Goal: Task Accomplishment & Management: Complete application form

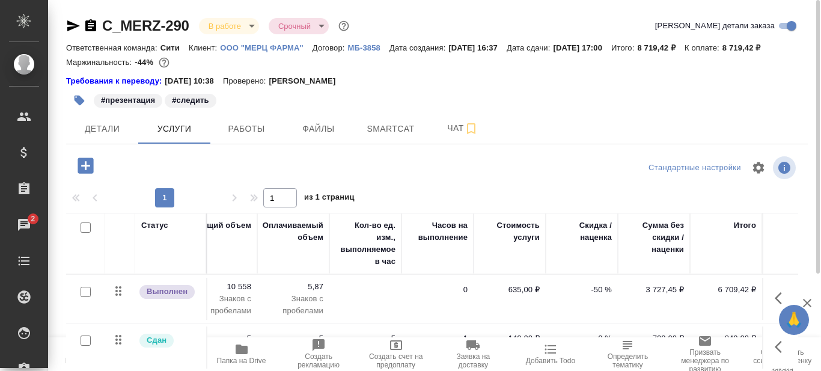
click at [237, 363] on span "Папка на Drive" at bounding box center [241, 360] width 49 height 8
click at [251, 126] on span "Работы" at bounding box center [247, 128] width 58 height 15
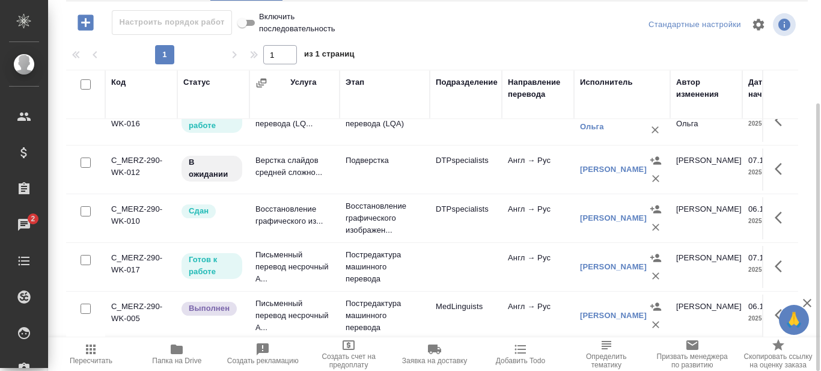
scroll to position [81, 0]
click at [775, 259] on icon "button" at bounding box center [782, 266] width 14 height 14
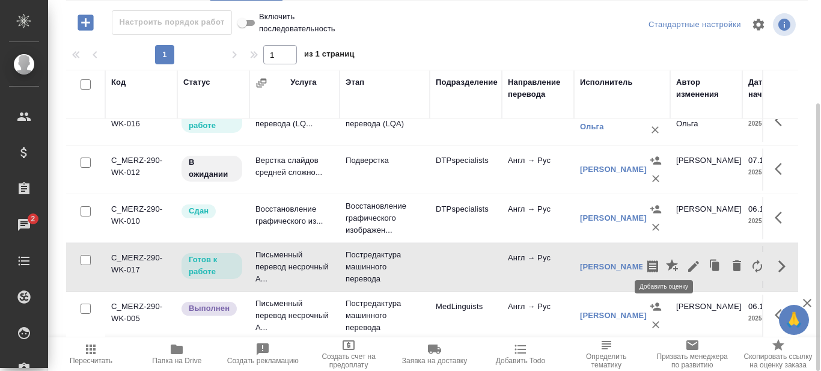
click at [666, 259] on icon "button" at bounding box center [672, 265] width 12 height 12
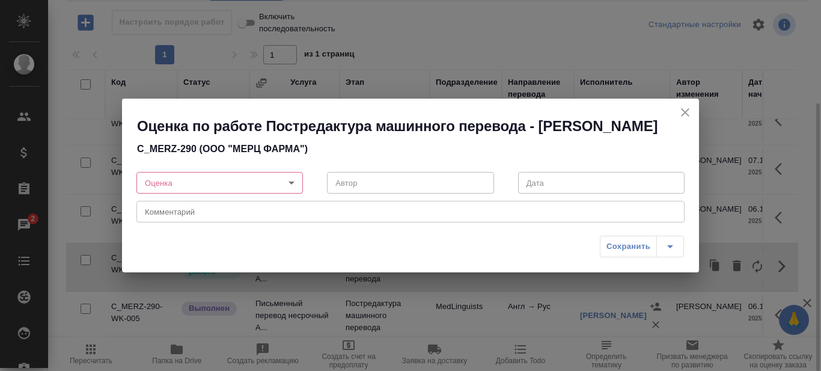
click at [292, 186] on body "🙏 .cls-1 fill:#fff; AWATERA Prazdnichnykh Olga Клиенты Спецификации Заказы 2 Ча…" at bounding box center [410, 185] width 821 height 371
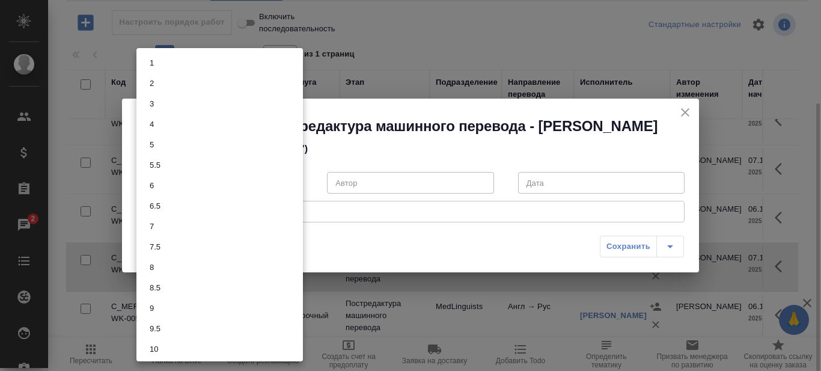
click at [160, 263] on li "8" at bounding box center [219, 267] width 166 height 20
type input "8"
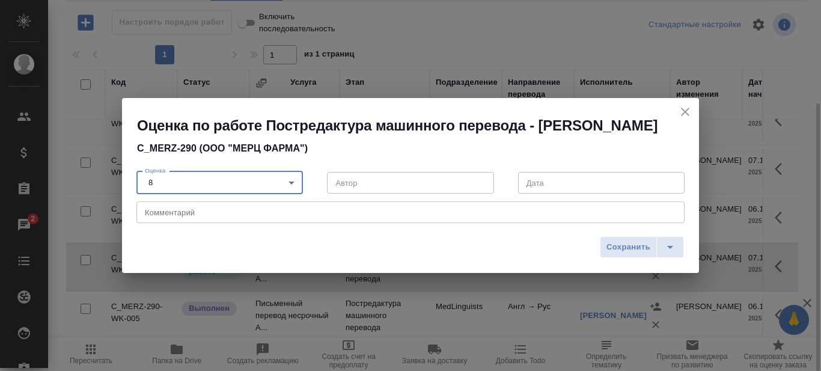
click at [213, 210] on div "Комментарий x Комментарий" at bounding box center [410, 211] width 548 height 29
click at [216, 217] on textarea at bounding box center [410, 212] width 531 height 9
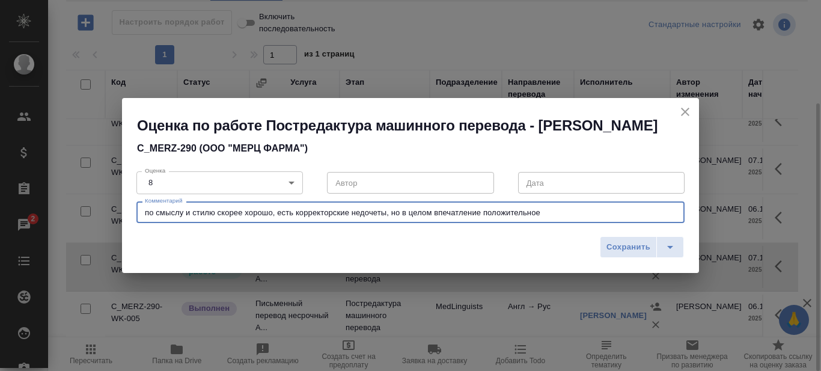
type textarea "по смыслу и стилю скорее хорошо, есть корректорские недочеты, но в целом впечат…"
click at [624, 254] on span "Сохранить" at bounding box center [628, 247] width 44 height 14
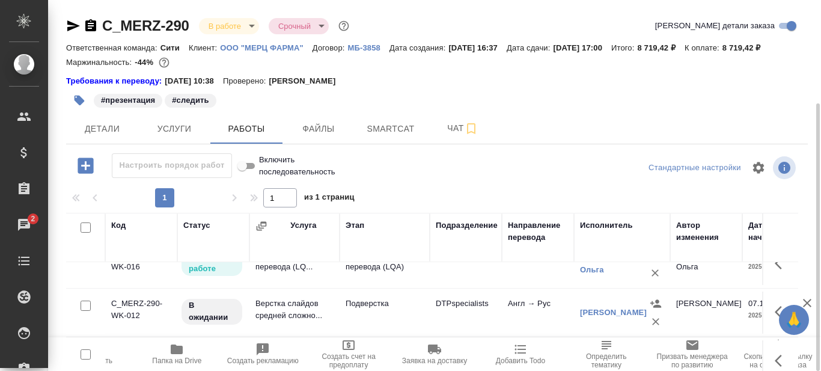
scroll to position [120, 0]
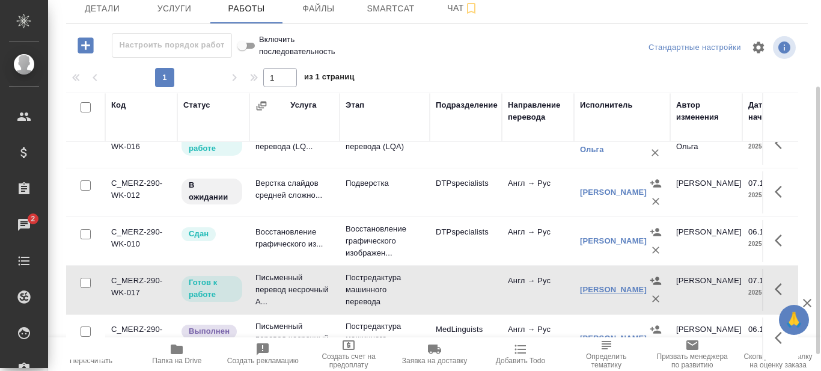
click at [612, 285] on link "Шереметьева Юлия Дмитриевна" at bounding box center [613, 289] width 67 height 9
click at [589, 285] on link "Шереметьева Юлия Дмитриевна" at bounding box center [613, 289] width 67 height 9
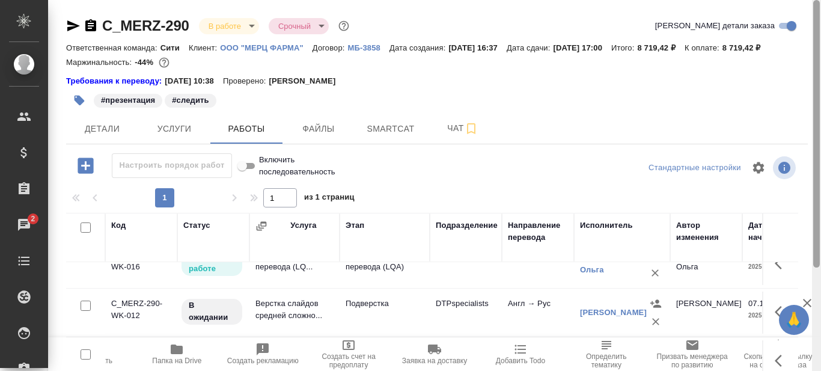
scroll to position [143, 0]
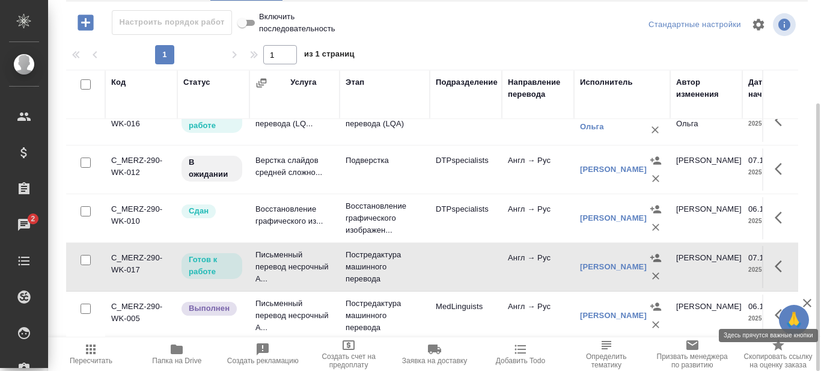
click at [775, 308] on icon "button" at bounding box center [782, 315] width 14 height 14
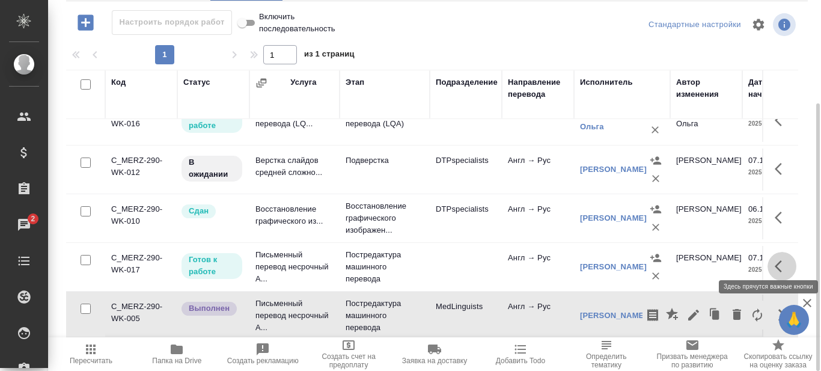
click at [775, 259] on icon "button" at bounding box center [782, 266] width 14 height 14
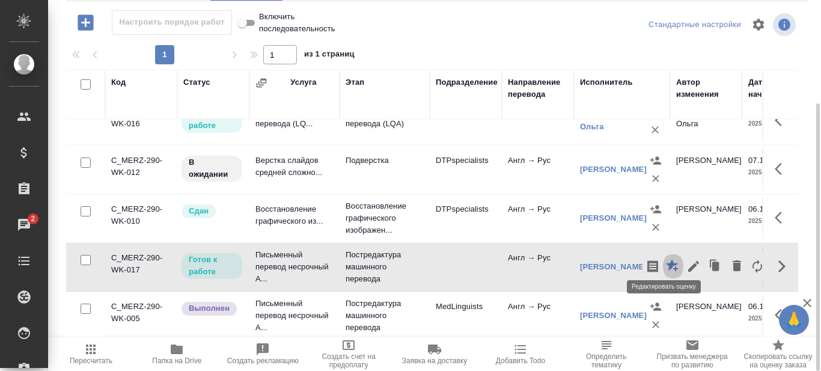
click at [666, 259] on icon "button" at bounding box center [672, 265] width 12 height 12
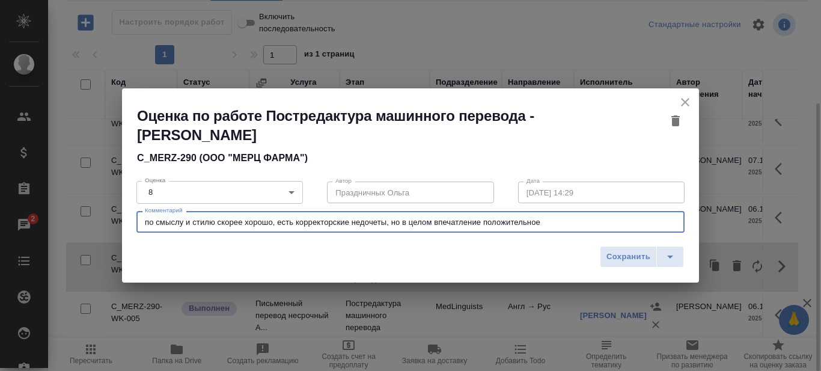
drag, startPoint x: 574, startPoint y: 224, endPoint x: 137, endPoint y: 228, distance: 436.9
click at [137, 227] on div "по смыслу и стилю скорее хорошо, есть корректорские недочеты, но в целом впечат…" at bounding box center [410, 222] width 548 height 22
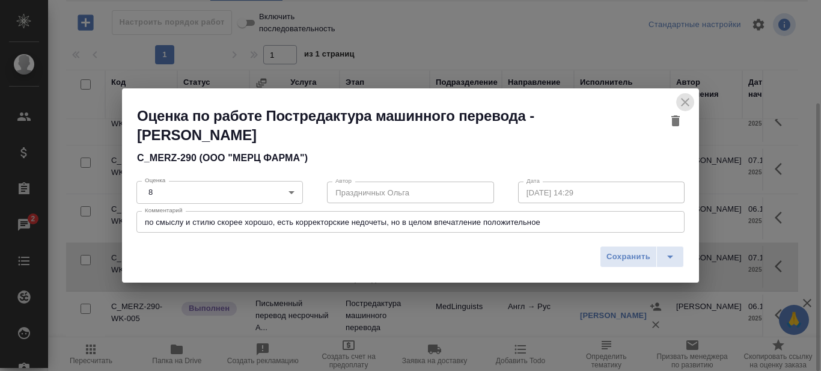
click at [687, 98] on icon "close" at bounding box center [685, 102] width 14 height 14
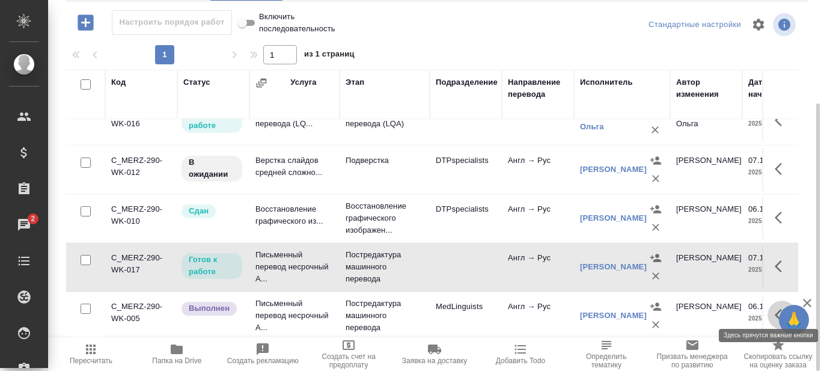
click at [775, 308] on icon "button" at bounding box center [782, 315] width 14 height 14
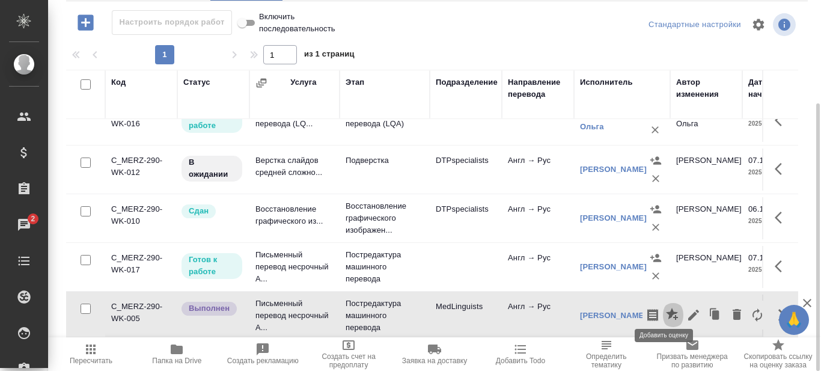
click at [666, 308] on icon "button" at bounding box center [673, 315] width 14 height 14
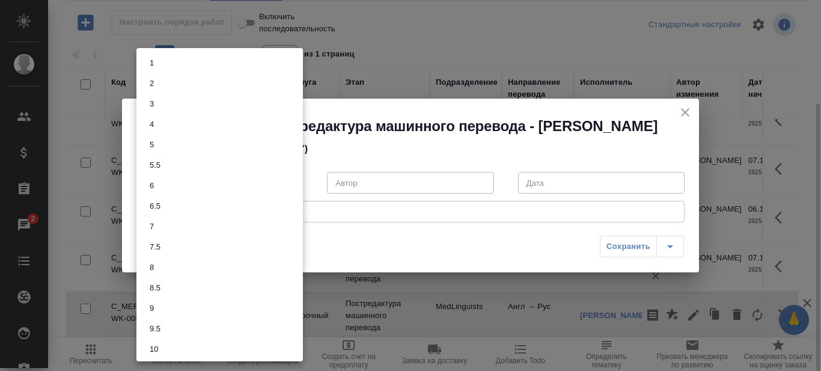
click at [288, 186] on body "🙏 .cls-1 fill:#fff; AWATERA Prazdnichnykh Olga Клиенты Спецификации Заказы 2 Ча…" at bounding box center [410, 185] width 821 height 371
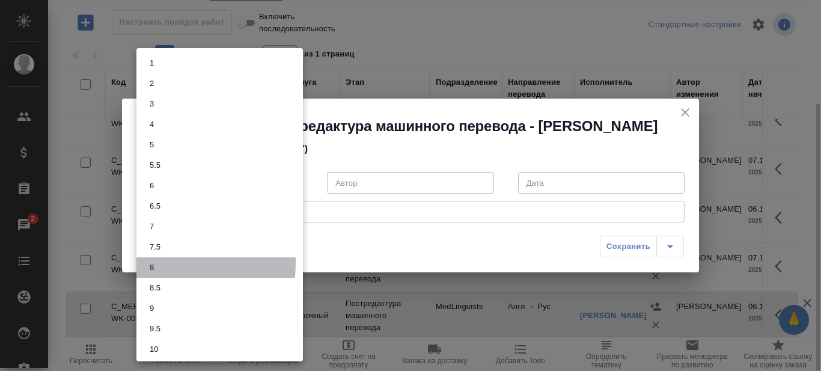
click at [162, 263] on li "8" at bounding box center [219, 267] width 166 height 20
type input "8"
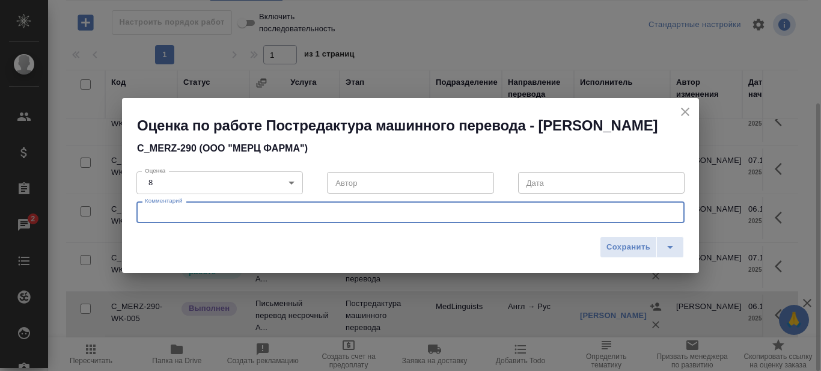
click at [200, 217] on textarea at bounding box center [410, 212] width 531 height 9
paste textarea "по смыслу и стилю скорее хорошо, есть корректорские недочеты, но в целом впечат…"
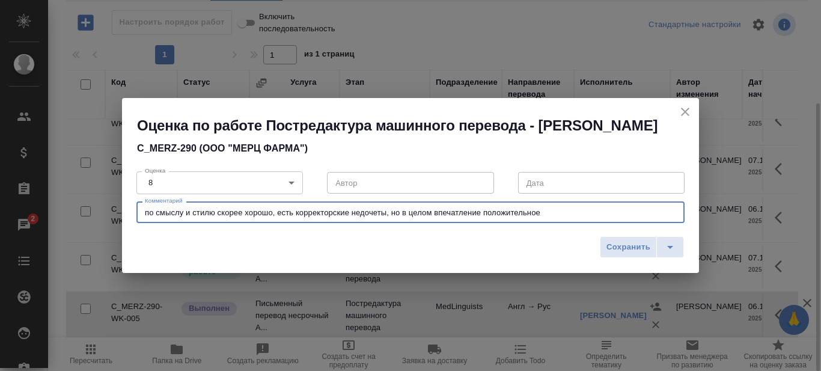
type textarea "по смыслу и стилю скорее хорошо, есть корректорские недочеты, но в целом впечат…"
click at [641, 254] on span "Сохранить" at bounding box center [628, 247] width 44 height 14
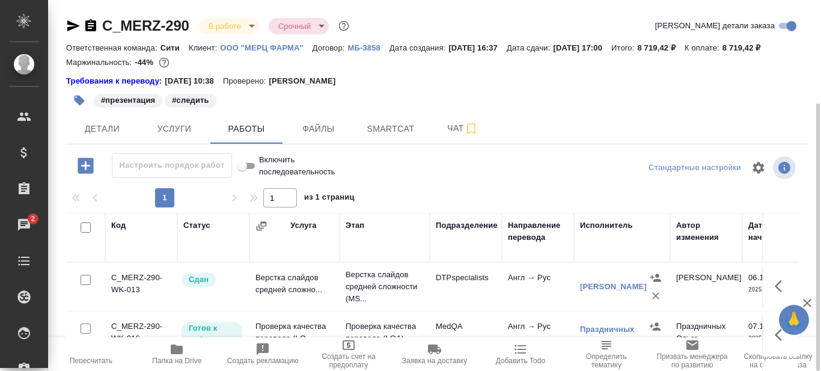
scroll to position [60, 0]
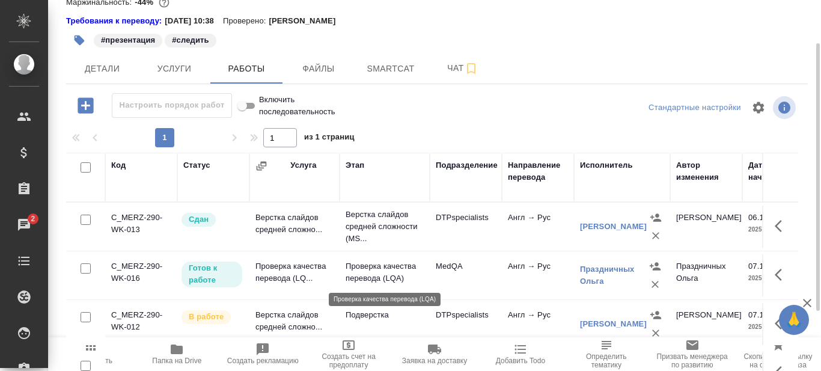
click at [385, 272] on p "Проверка качества перевода (LQA)" at bounding box center [385, 272] width 78 height 24
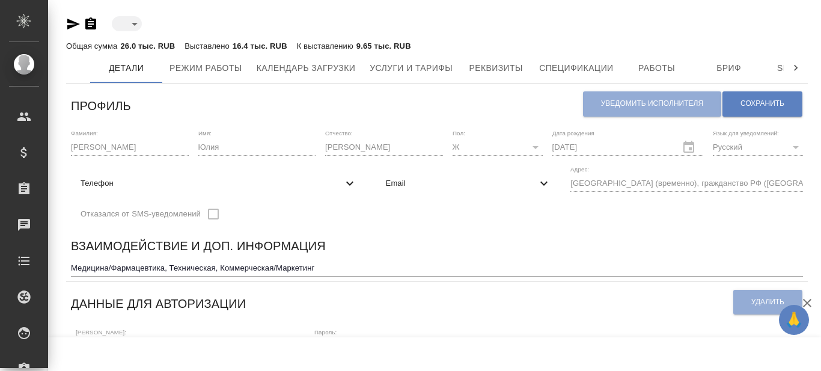
type input "toBeImplemented"
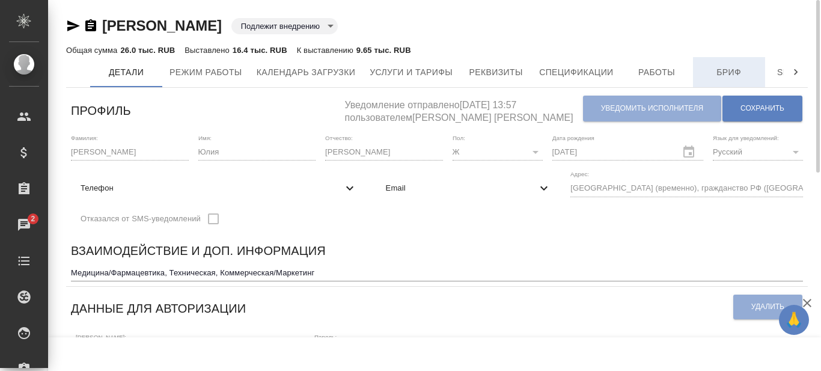
click at [733, 68] on span "Бриф" at bounding box center [729, 72] width 58 height 15
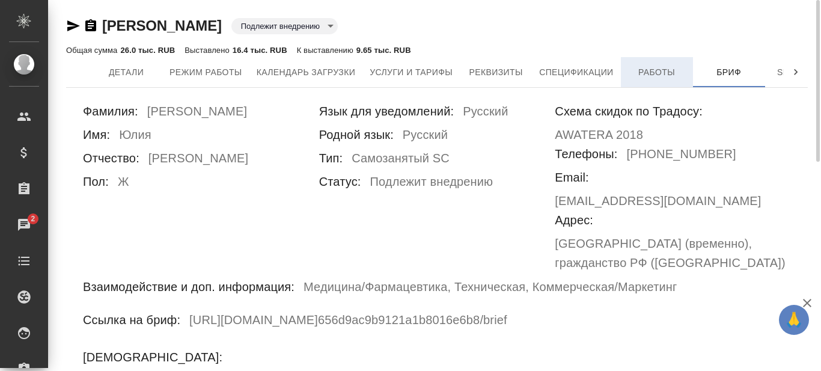
click at [651, 67] on span "Работы" at bounding box center [657, 72] width 58 height 15
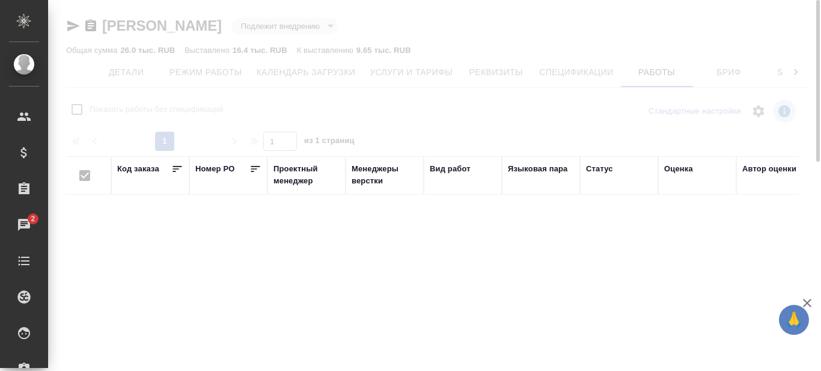
checkbox input "false"
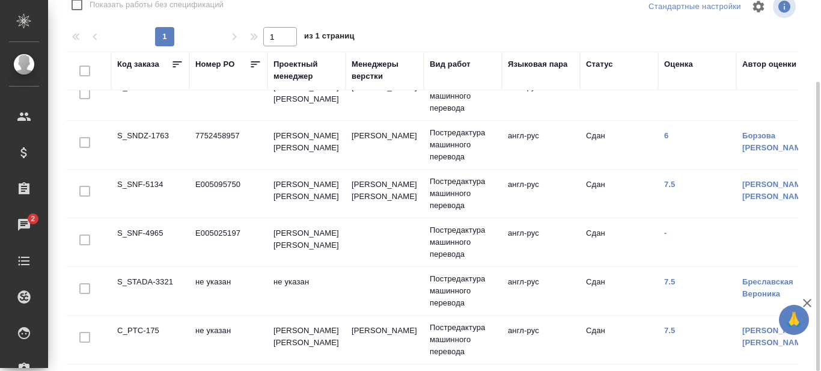
scroll to position [44, 0]
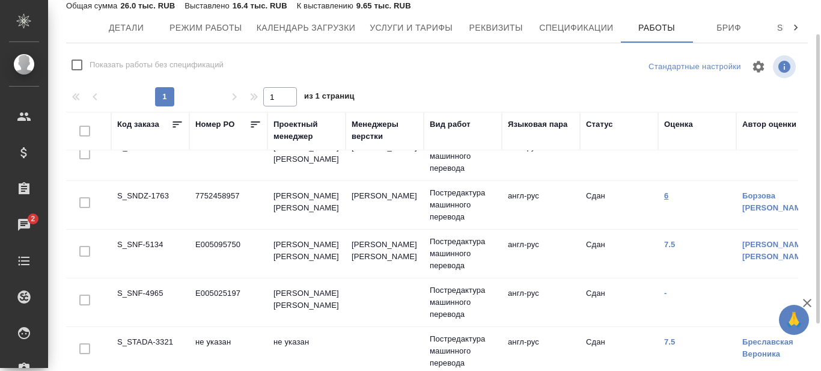
click at [667, 191] on link "6" at bounding box center [666, 195] width 4 height 9
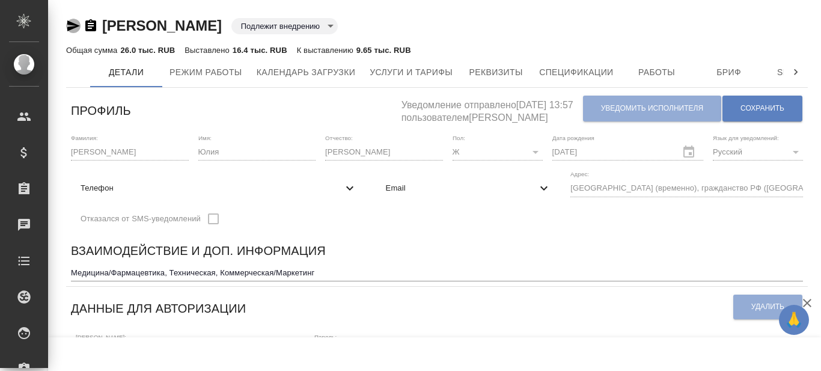
click at [71, 26] on icon "button" at bounding box center [73, 26] width 14 height 14
click at [71, 270] on textarea "Медицина/Фармацевтика, Техническая, Коммерческая/Маркетинг" at bounding box center [437, 272] width 732 height 9
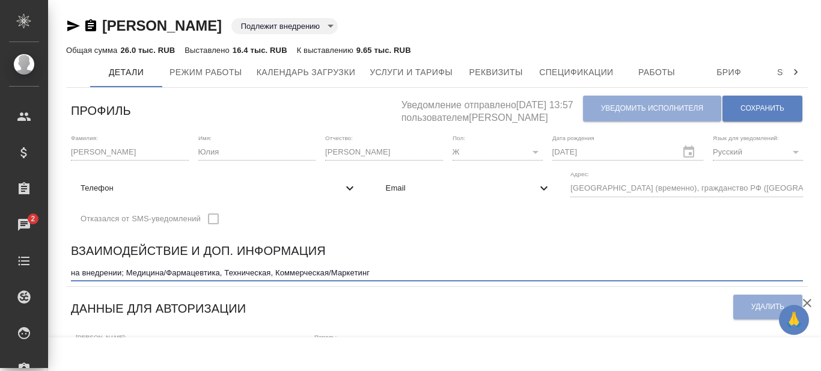
click at [72, 273] on textarea "на внедрении; Медицина/Фармацевтика, Техническая, Коммерческая/Маркетинг" at bounding box center [437, 272] width 732 height 9
click at [435, 270] on textarea "сейчас активно на внедрении; Медицина/Фармацевтика, Техническая, Коммерческая/М…" at bounding box center [437, 272] width 732 height 9
click at [180, 272] on textarea "сейчас активно на внедрении; Медицина/Фармацевтика, Техническая, Коммерческая/М…" at bounding box center [437, 272] width 732 height 9
type textarea "сейчас активно на внедрении (10/2025); Медицина/Фармацевтика, Техническая, Комм…"
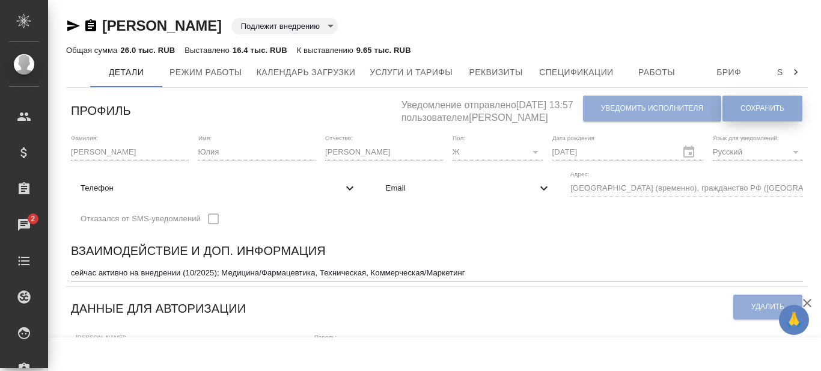
click at [773, 106] on span "Сохранить" at bounding box center [762, 108] width 44 height 10
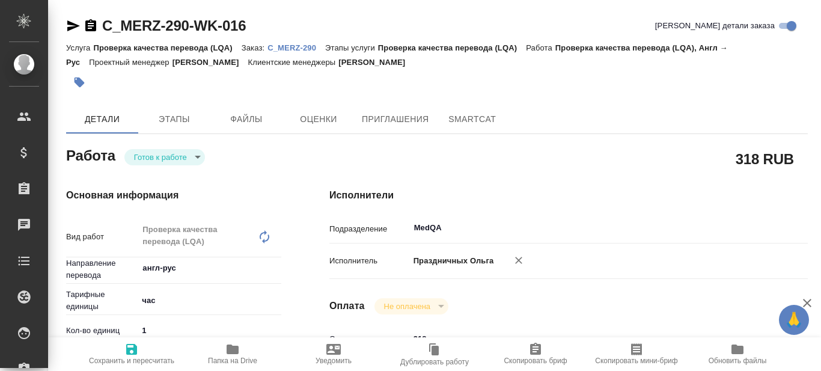
type textarea "x"
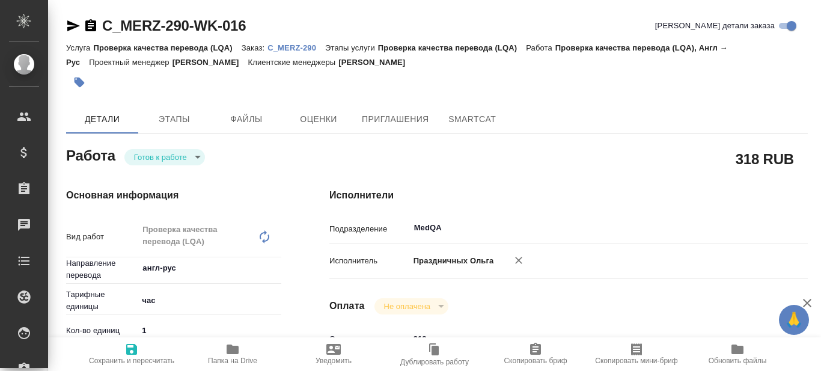
type textarea "x"
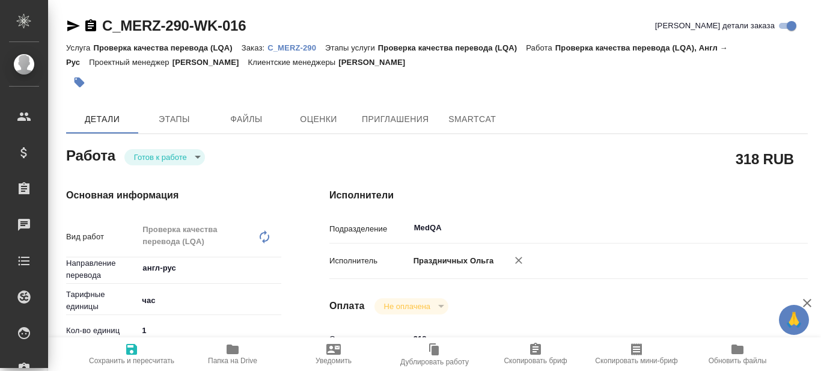
type textarea "x"
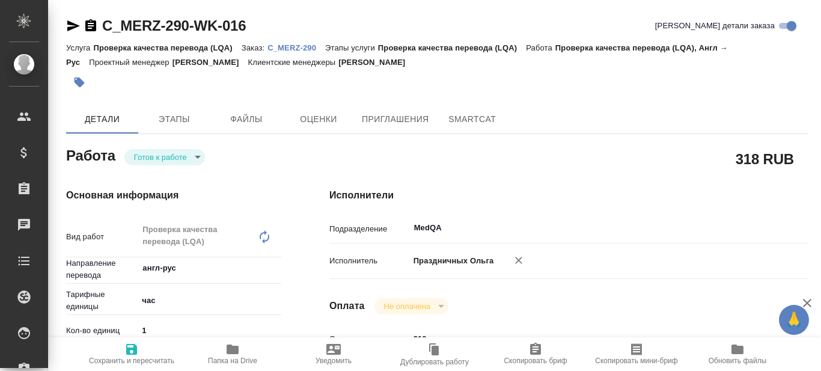
type textarea "x"
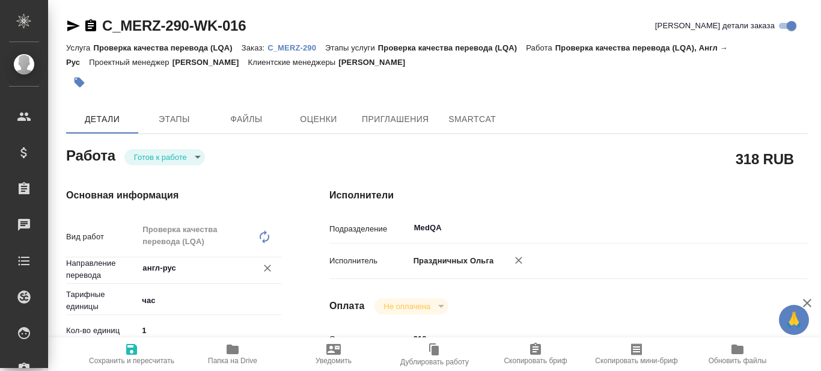
scroll to position [60, 0]
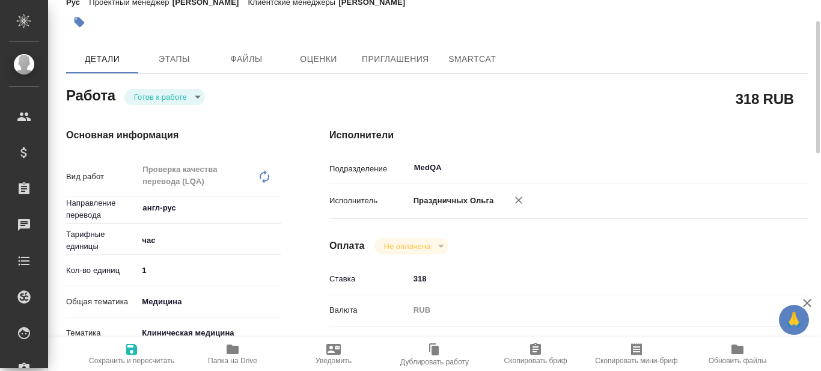
type textarea "x"
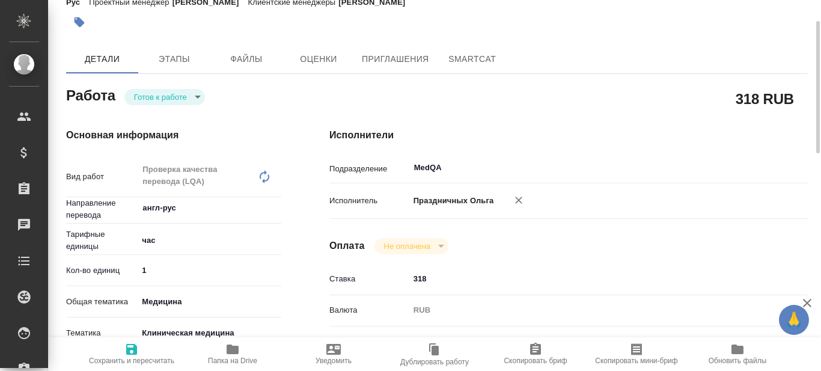
type input "2"
click at [277, 264] on input "2" at bounding box center [210, 269] width 144 height 17
type textarea "x"
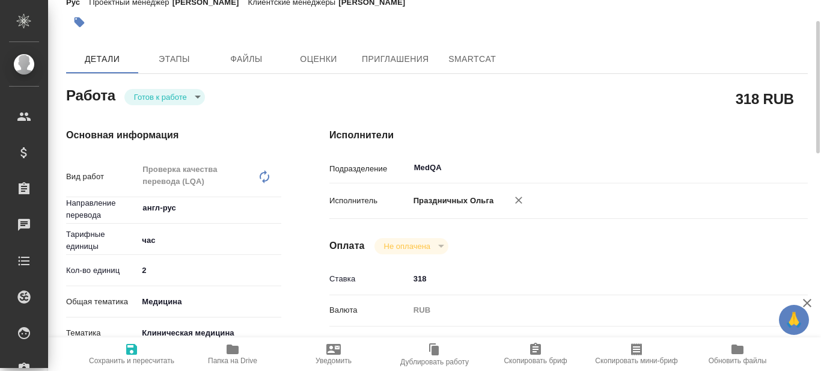
type textarea "x"
click at [127, 355] on icon "button" at bounding box center [131, 349] width 14 height 14
type textarea "x"
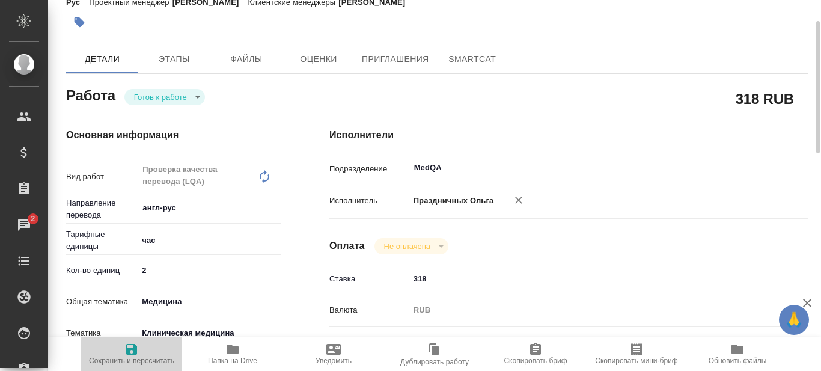
type textarea "x"
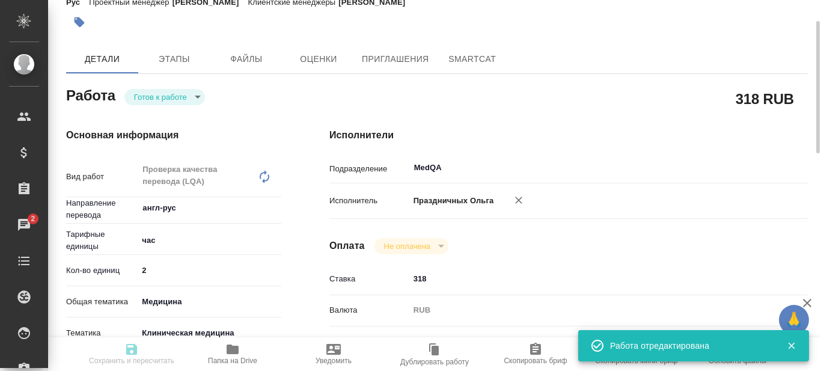
type input "readyForWork"
type textarea "Проверка качества перевода (LQA)"
type textarea "x"
type input "англ-рус"
type input "5a8b1489cc6b4906c91bfd93"
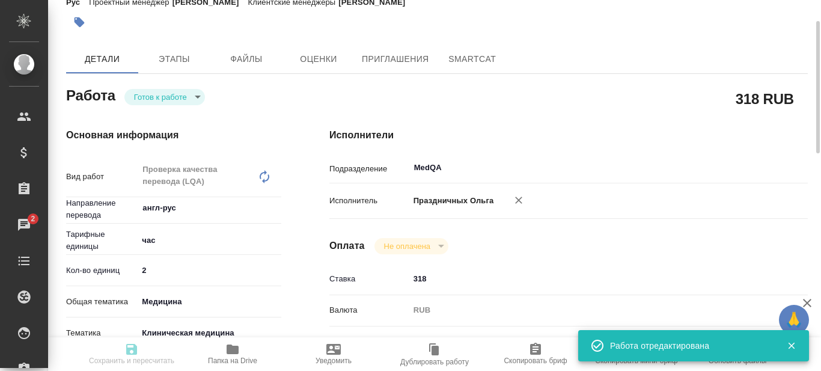
type input "2"
type input "med"
type input "6012b22f65f4b37c408fd6e5"
type input "07.10.2025 12:30"
type input "07.10.2025 14:00"
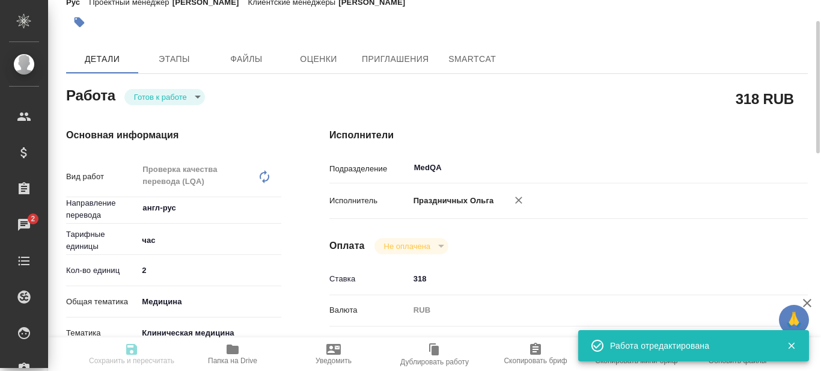
type input "07.10.2025 17:00"
type input "MedQA"
type input "notPayed"
type input "318"
type input "RUB"
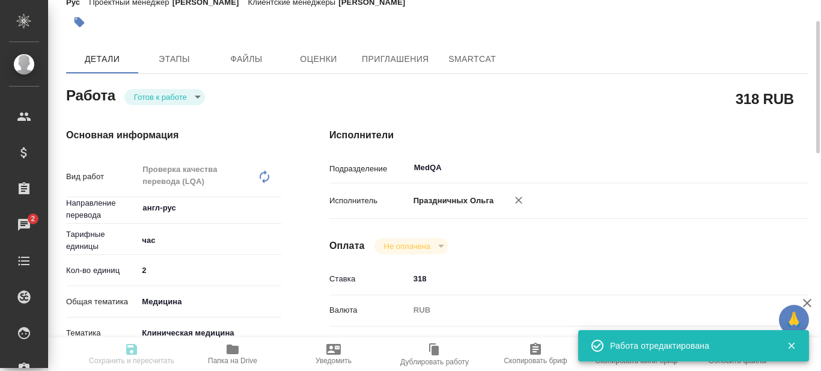
type input "Праздничных Ольга"
type textarea "x"
type textarea "/Clients/ООО "МЕРЦ ФАРМА"/Orders/C_MERZ-290/LQA/C_MERZ-290-WK-016"
type textarea "x"
type input "C_MERZ-290"
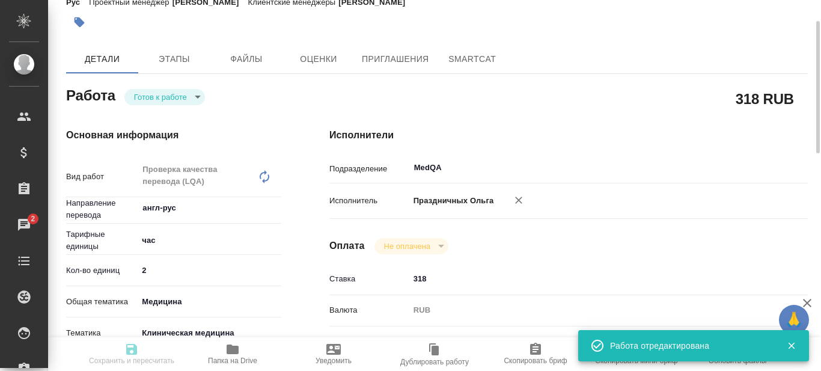
type input "2400170938"
type input "Проверка качества перевода (LQA)"
type input "Зайцева Светлана"
type input "Петрова Валерия"
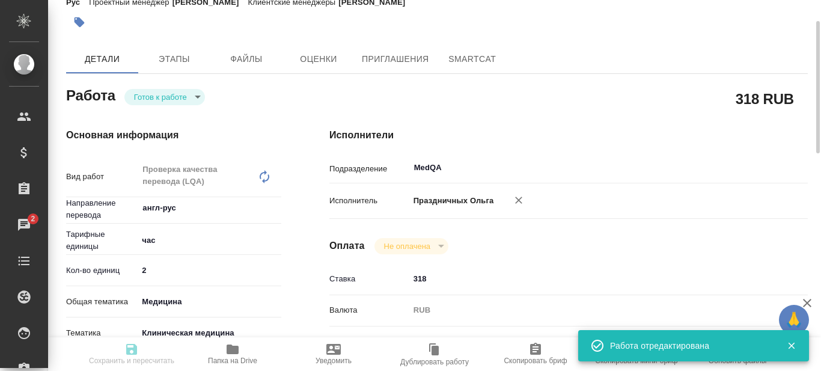
type input "/Clients/ООО "МЕРЦ ФАРМА"/Orders/C_MERZ-290"
type textarea "x"
type textarea "ПРЕЗЕНТАЦИЯ Необходимо перевести презентацию на русский язык, оставив с таким ж…"
type textarea "x"
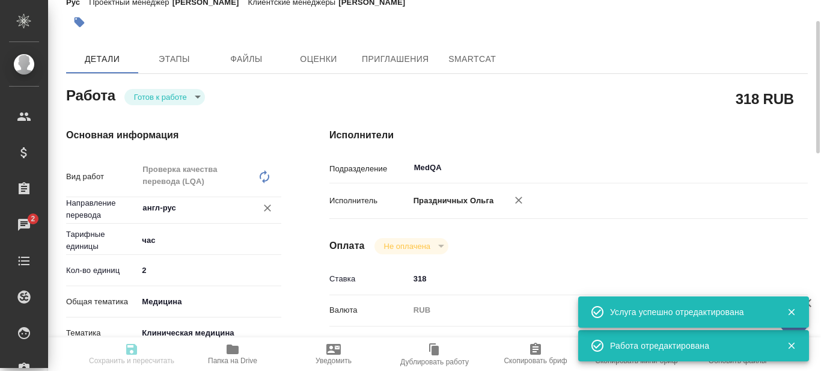
type textarea "x"
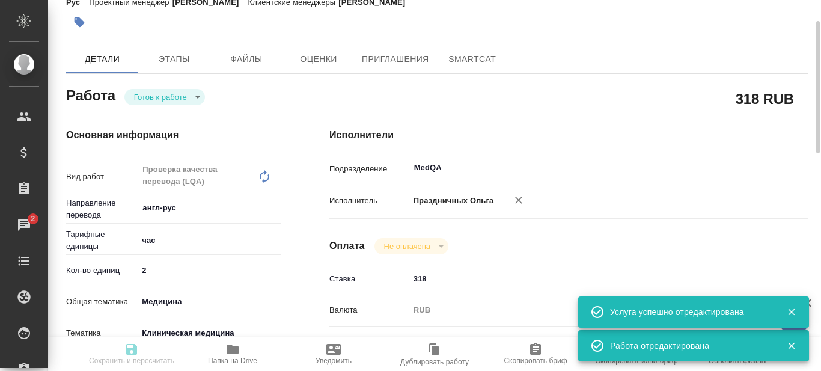
type textarea "x"
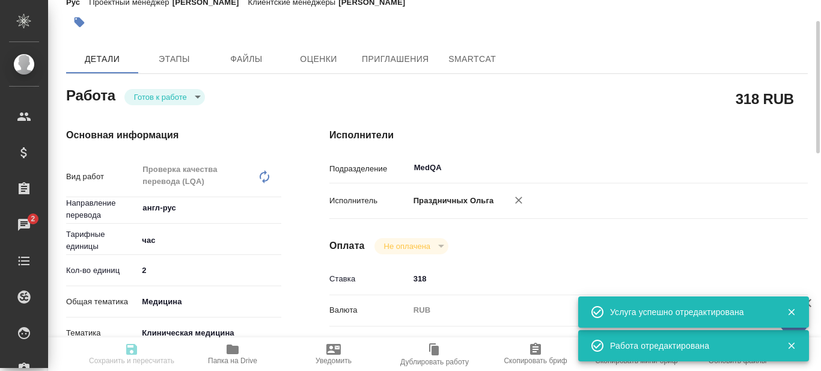
type textarea "x"
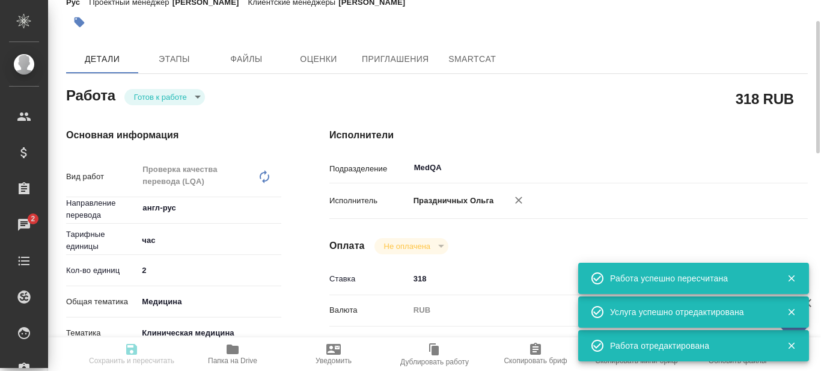
type textarea "x"
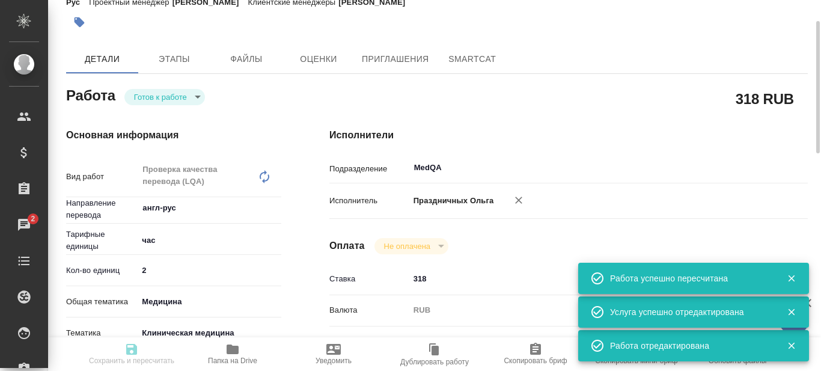
type input "readyForWork"
type textarea "Проверка качества перевода (LQA)"
type textarea "x"
type input "англ-рус"
type input "5a8b1489cc6b4906c91bfd93"
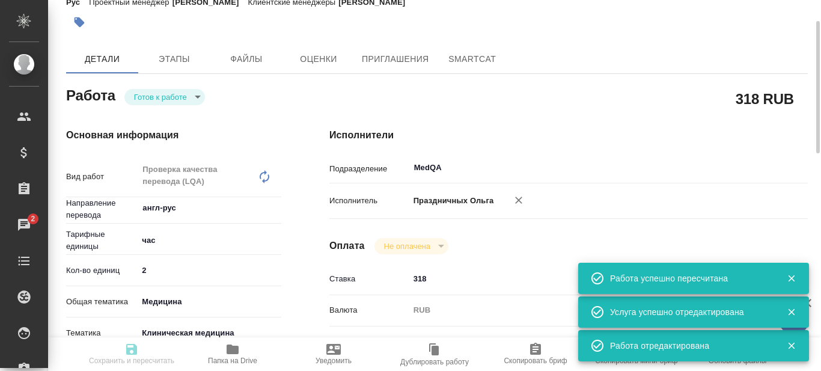
type input "2"
type input "med"
type input "6012b22f65f4b37c408fd6e5"
type input "07.10.2025 12:30"
type input "07.10.2025 14:00"
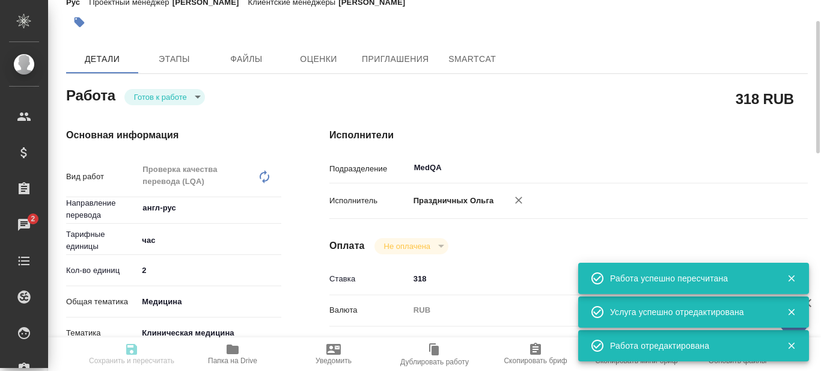
type input "07.10.2025 17:00"
type input "MedQA"
type input "notPayed"
type input "318"
type input "RUB"
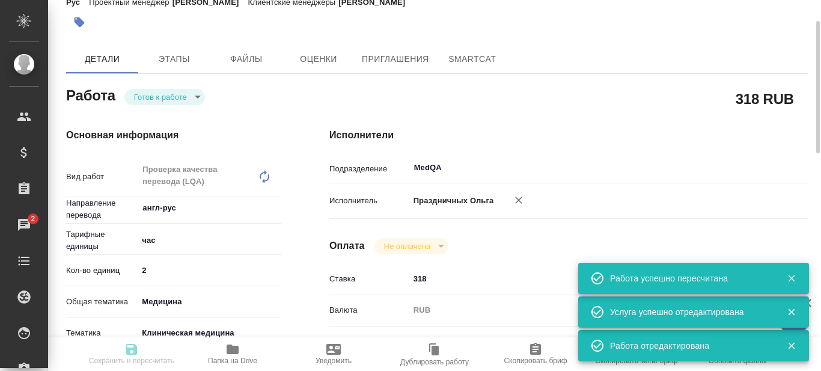
type input "Праздничных Ольга"
type textarea "x"
type textarea "/Clients/ООО "МЕРЦ ФАРМА"/Orders/C_MERZ-290/LQA/C_MERZ-290-WK-016"
type textarea "x"
type input "C_MERZ-290"
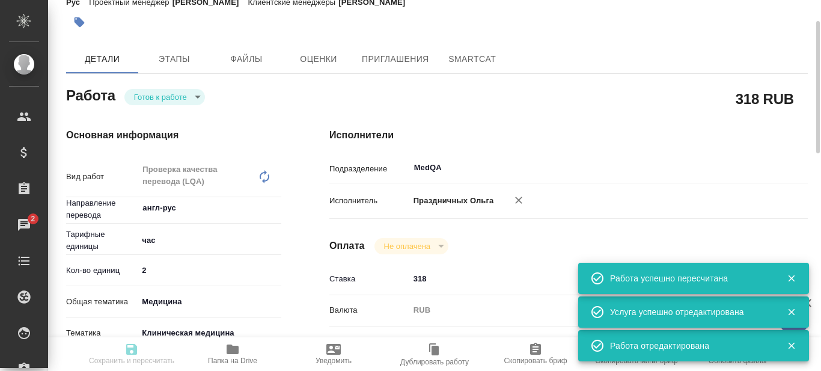
type input "2400170938"
type input "Проверка качества перевода (LQA)"
type input "Зайцева Светлана"
type input "Петрова Валерия"
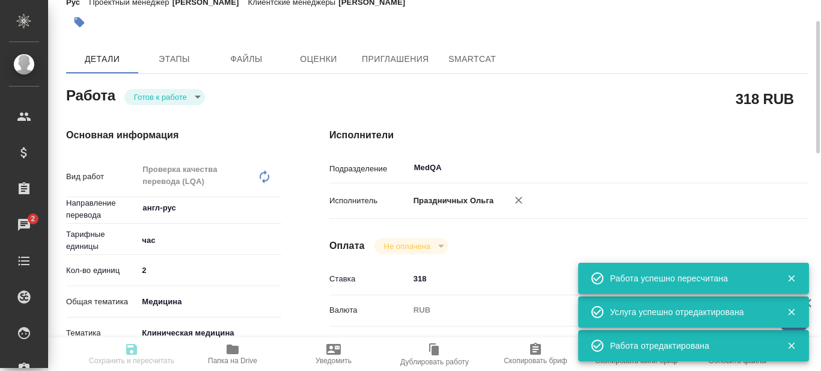
type input "/Clients/ООО "МЕРЦ ФАРМА"/Orders/C_MERZ-290"
type textarea "x"
type textarea "ПРЕЗЕНТАЦИЯ Необходимо перевести презентацию на русский язык, оставив с таким ж…"
type textarea "x"
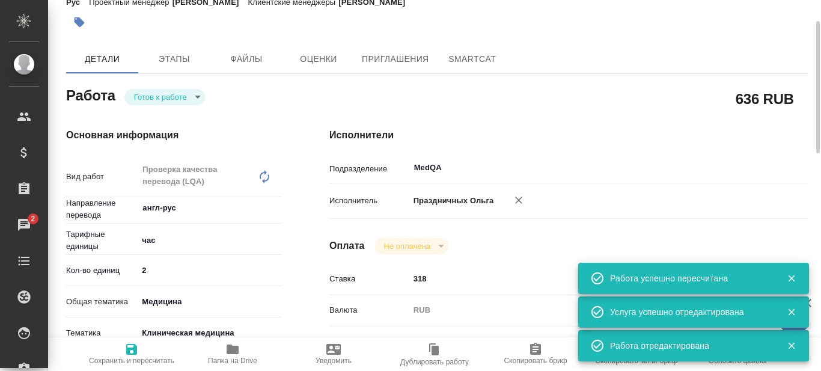
type textarea "x"
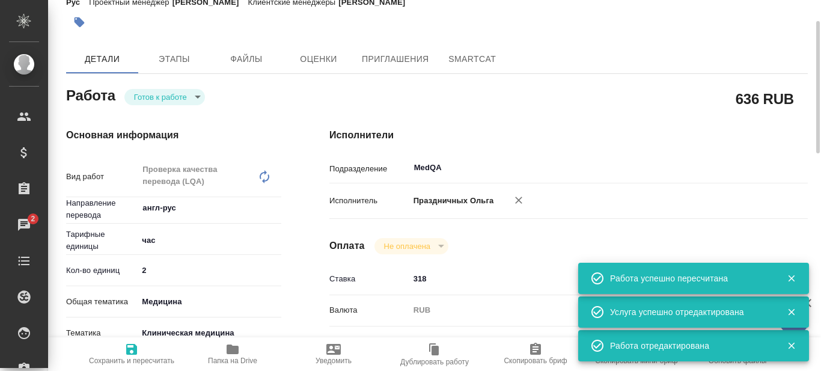
type textarea "x"
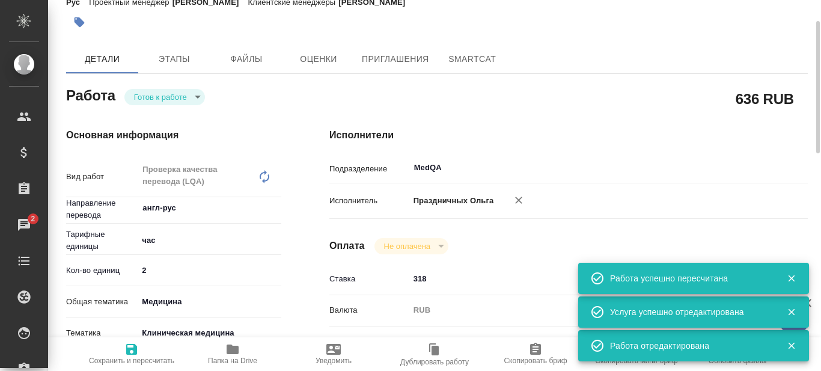
type textarea "x"
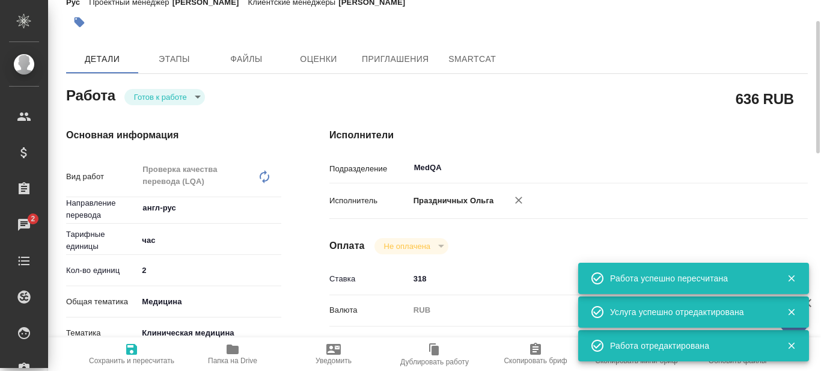
type textarea "x"
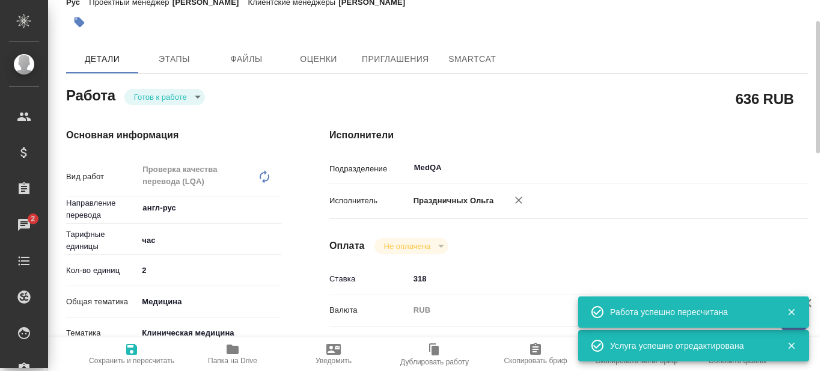
click at [198, 97] on body "🙏 .cls-1 fill:#fff; AWATERA Prazdnichnykh Olga Клиенты Спецификации Заказы 2 Ча…" at bounding box center [410, 185] width 821 height 371
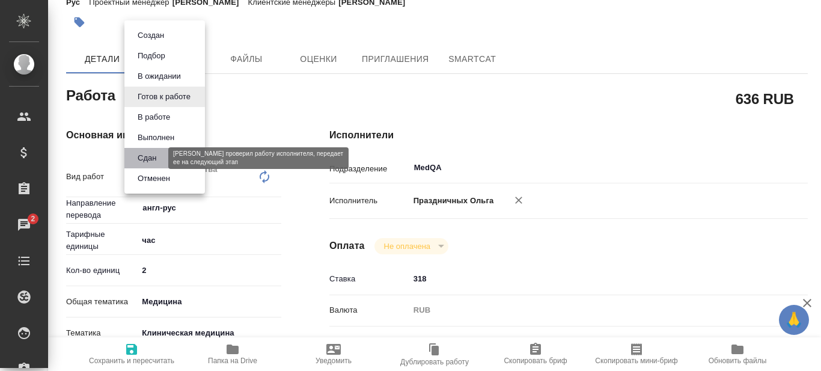
click at [147, 160] on button "Сдан" at bounding box center [147, 157] width 26 height 13
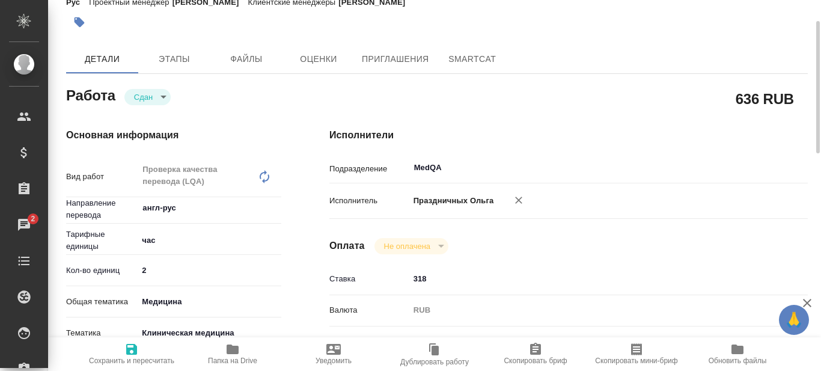
type textarea "x"
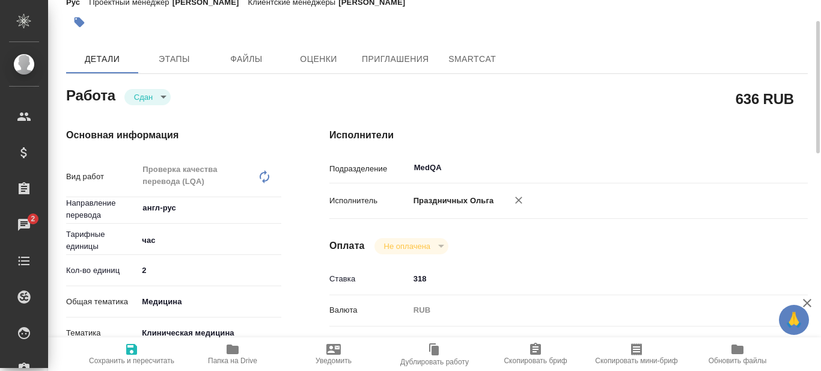
type textarea "x"
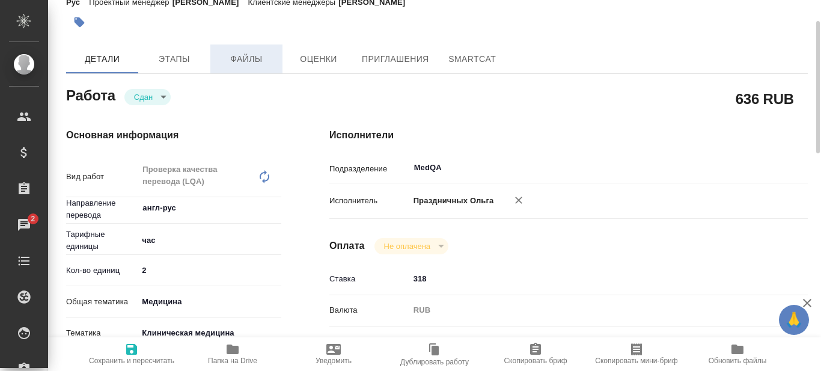
scroll to position [0, 0]
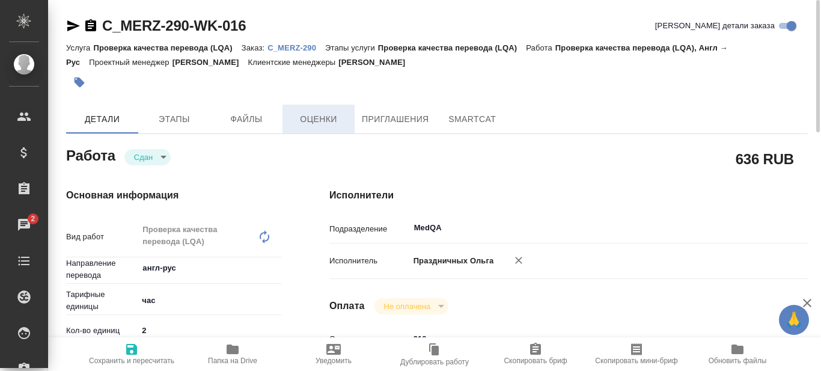
type textarea "x"
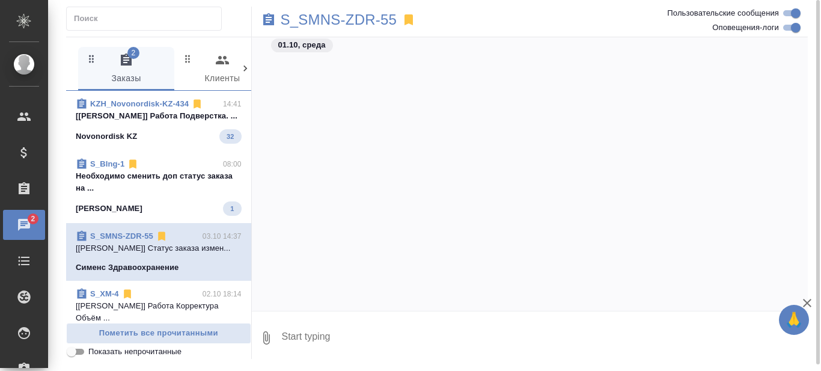
scroll to position [64132, 0]
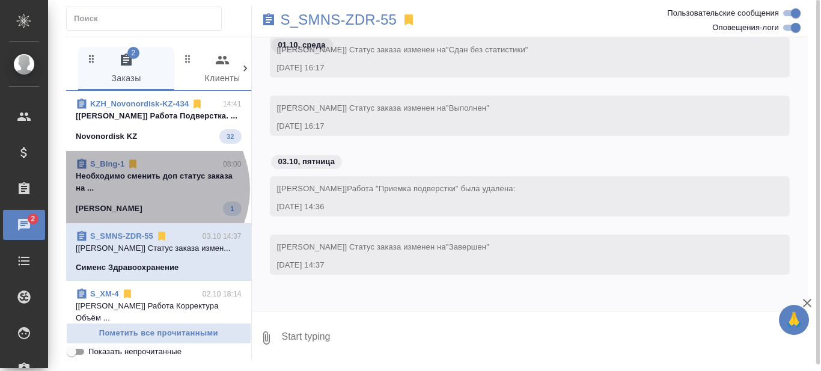
click at [148, 194] on p "Необходимо сменить доп статус заказа на ..." at bounding box center [159, 182] width 166 height 24
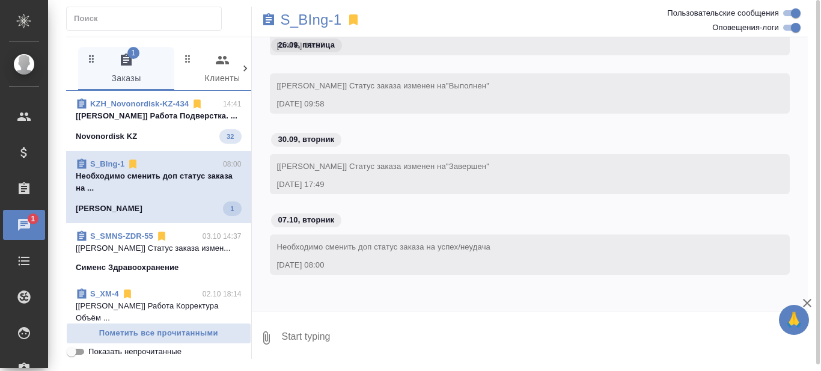
scroll to position [57486, 0]
click at [159, 122] on p "[[PERSON_NAME]] Работа Подверстка. ..." at bounding box center [159, 116] width 166 height 12
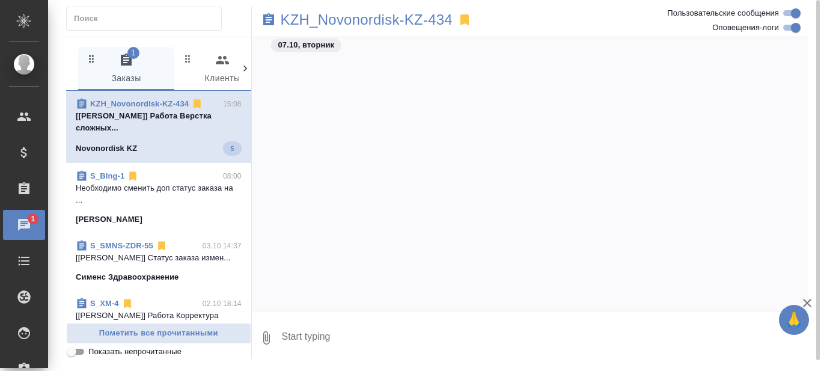
scroll to position [29350, 0]
